Goal: Information Seeking & Learning: Learn about a topic

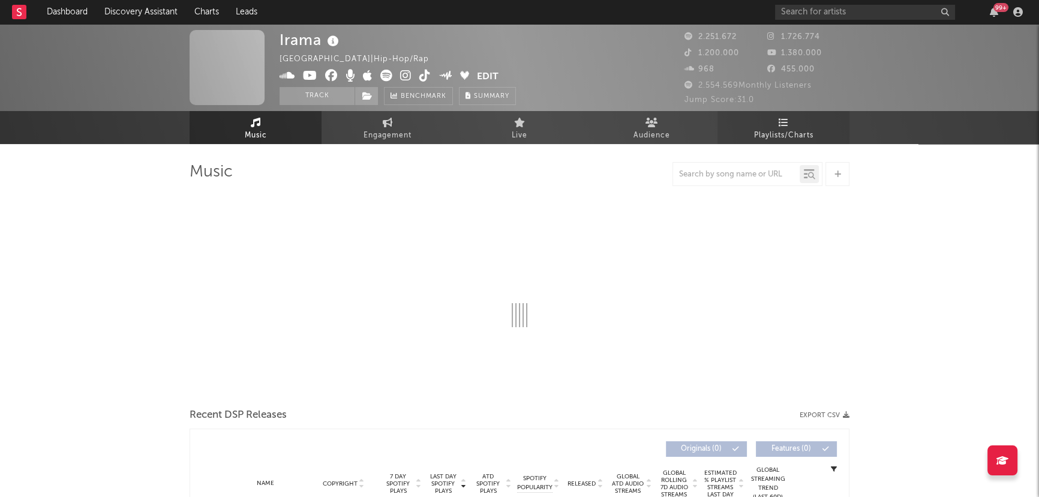
click at [803, 128] on span "Playlists/Charts" at bounding box center [783, 135] width 59 height 14
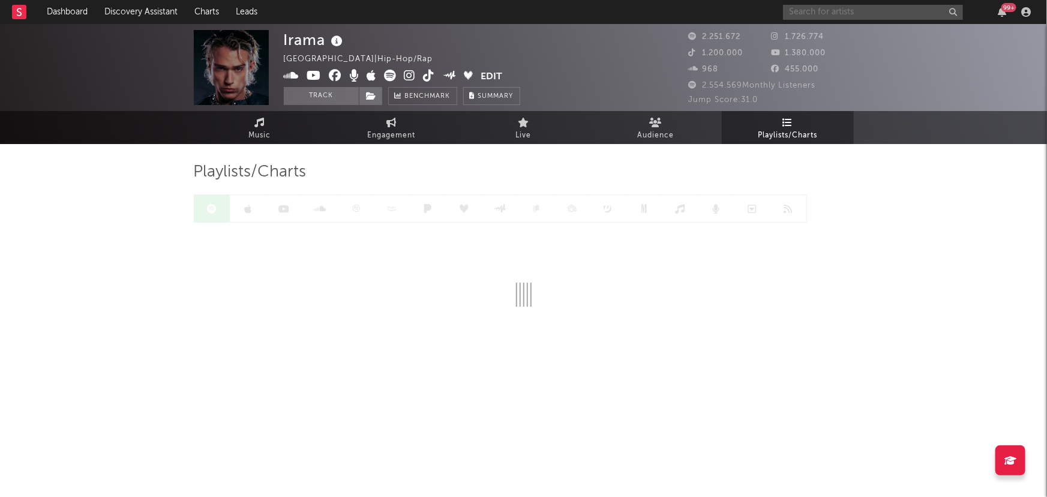
click at [827, 11] on input "text" at bounding box center [873, 12] width 180 height 15
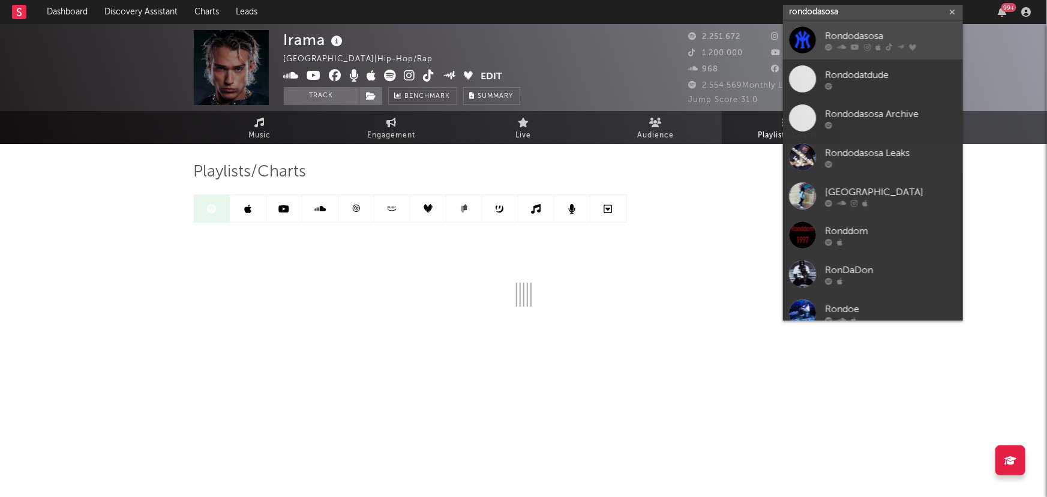
type input "rondodasosa"
click at [882, 44] on div at bounding box center [891, 46] width 132 height 7
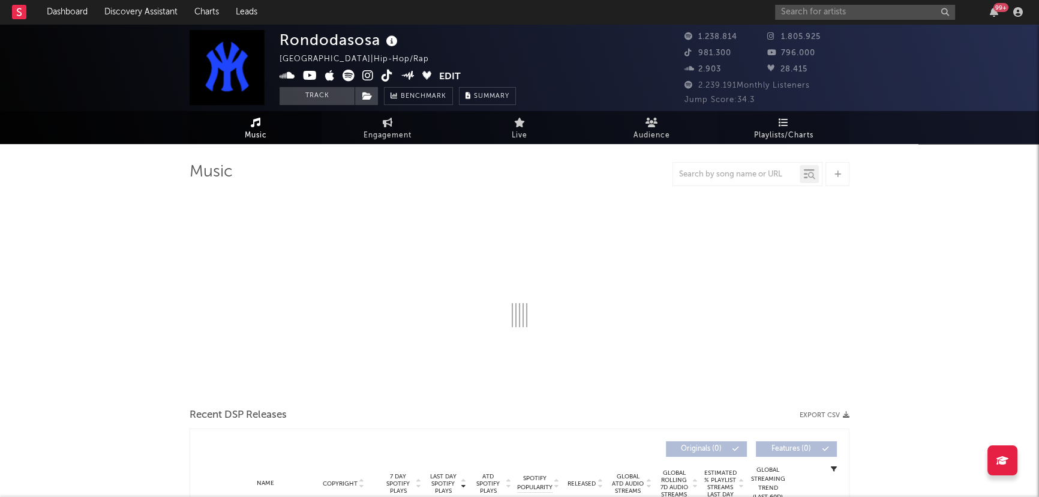
select select "6m"
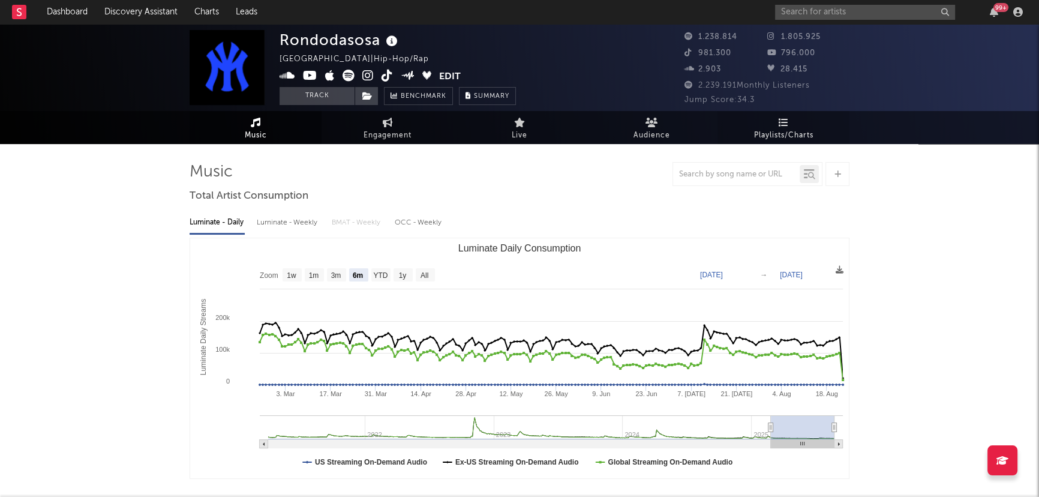
click at [783, 130] on span "Playlists/Charts" at bounding box center [783, 135] width 59 height 14
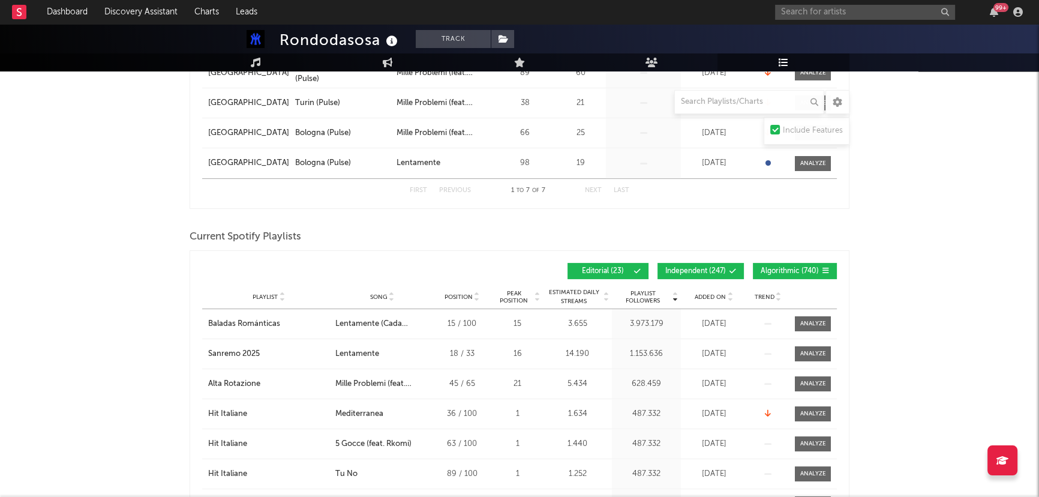
scroll to position [382, 0]
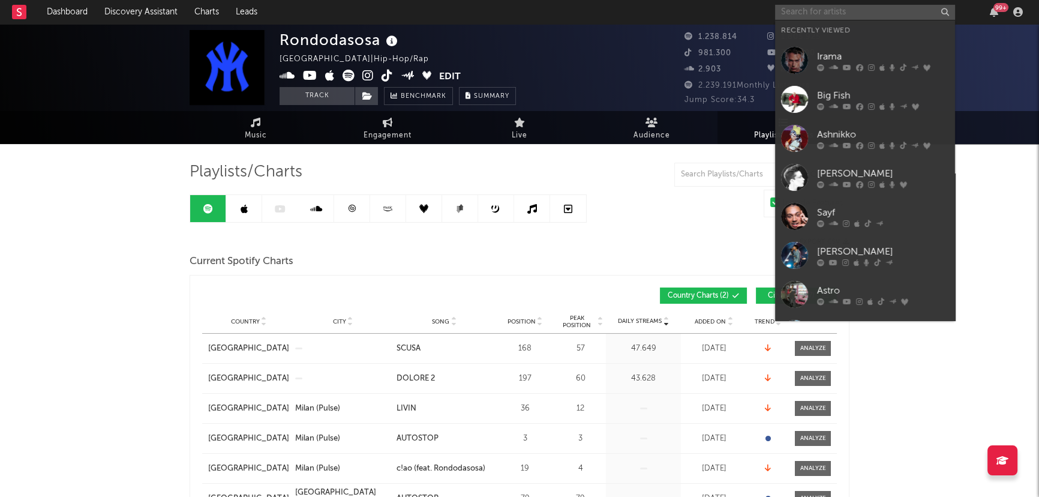
click at [804, 15] on input "text" at bounding box center [865, 12] width 180 height 15
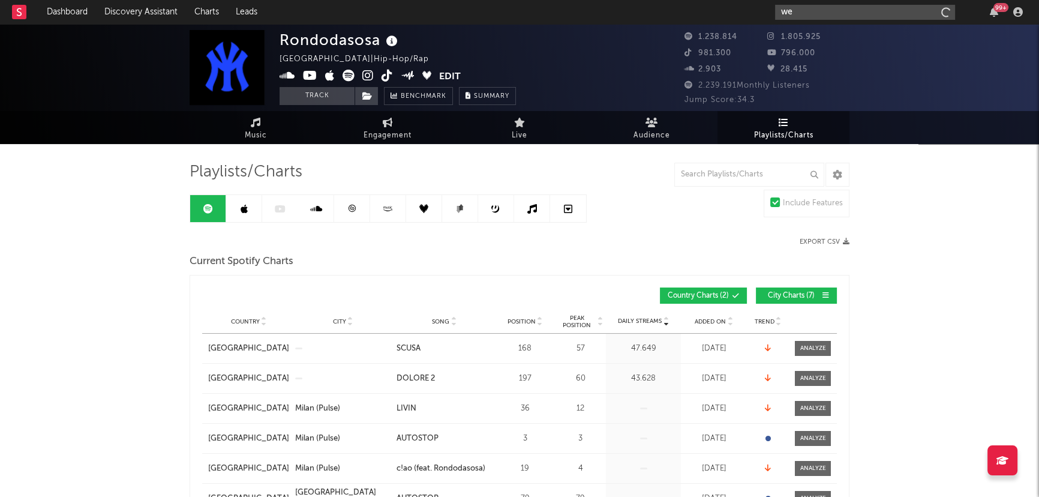
type input "w"
click at [733, 178] on input "text" at bounding box center [750, 175] width 150 height 24
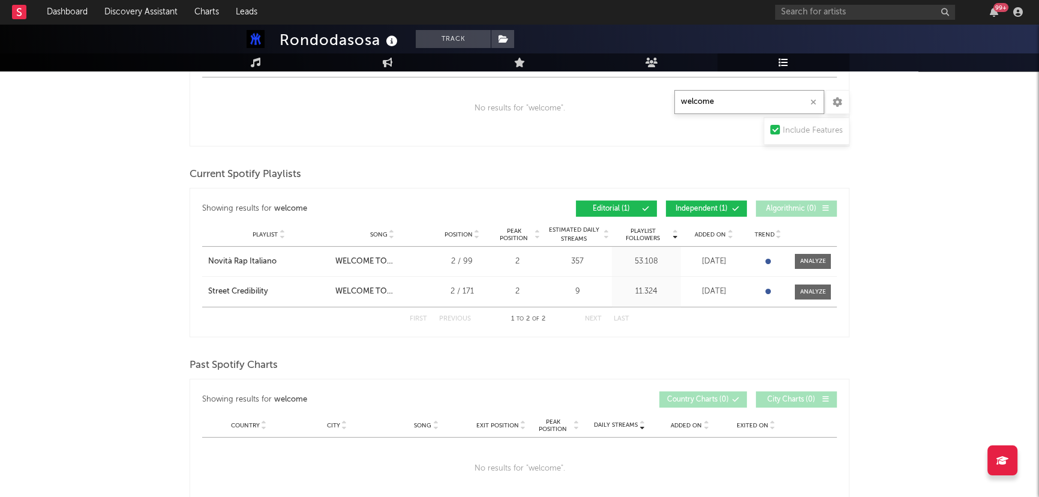
scroll to position [38, 0]
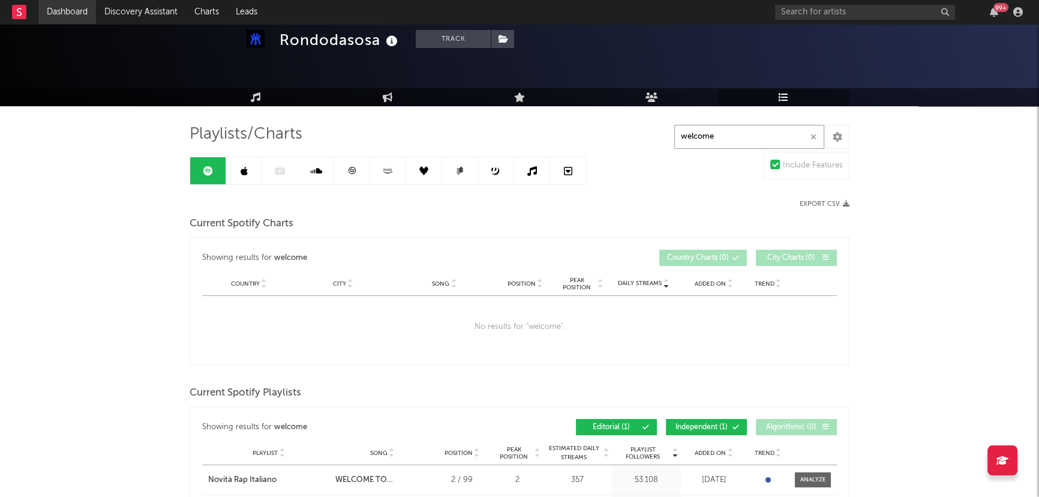
type input "welcome"
